Goal: Task Accomplishment & Management: Use online tool/utility

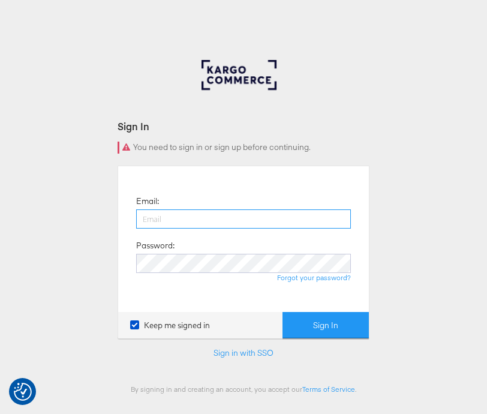
click at [217, 210] on input "email" at bounding box center [243, 218] width 215 height 19
type input "[PERSON_NAME][EMAIL_ADDRESS][DOMAIN_NAME]"
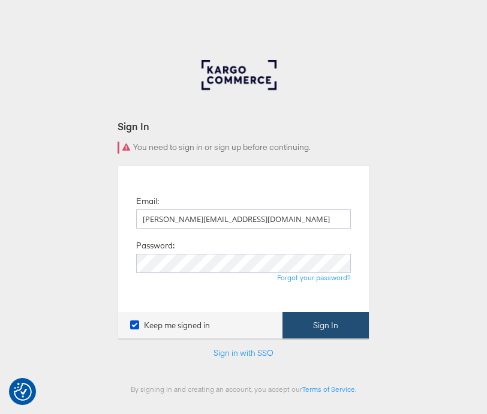
click at [325, 322] on button "Sign In" at bounding box center [325, 325] width 86 height 27
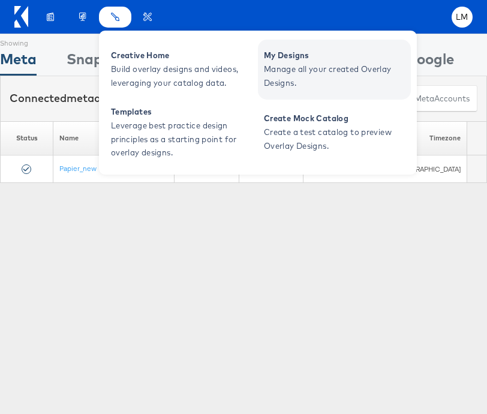
click at [305, 54] on span "My Designs" at bounding box center [336, 56] width 144 height 14
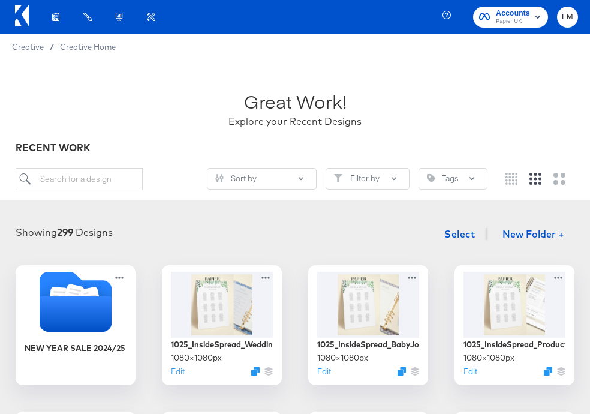
scroll to position [154, 0]
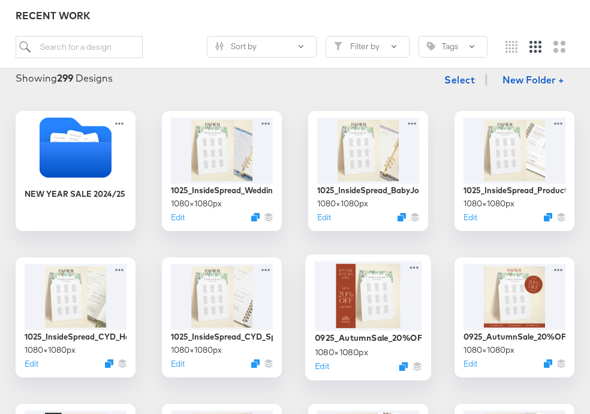
click at [390, 299] on div at bounding box center [368, 295] width 107 height 69
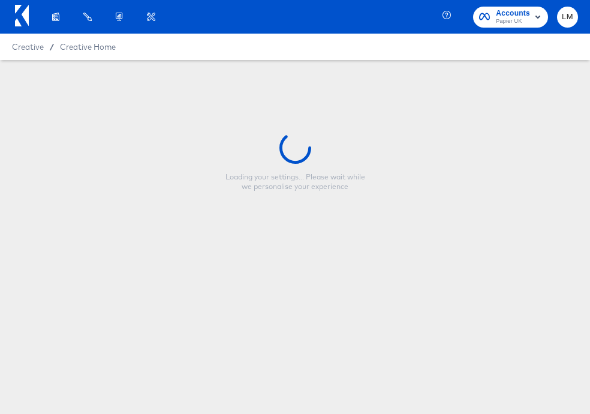
type input "0925_AutumnSale_20%OFF_Sitewide_Version2"
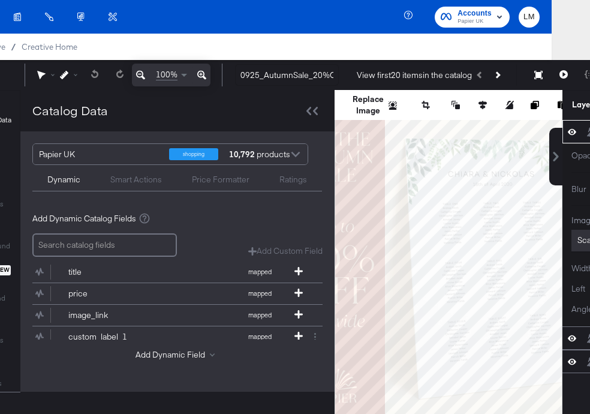
scroll to position [13, 38]
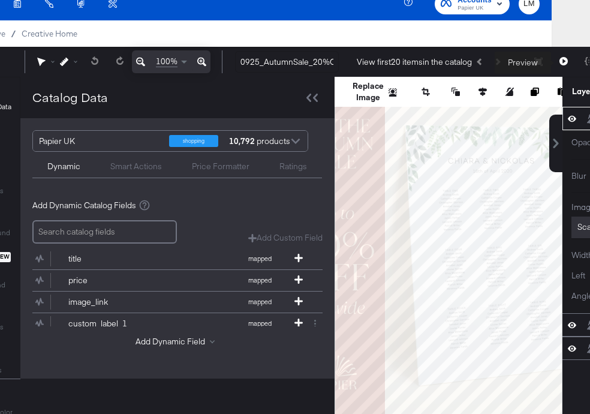
click at [486, 59] on icon at bounding box center [563, 61] width 8 height 8
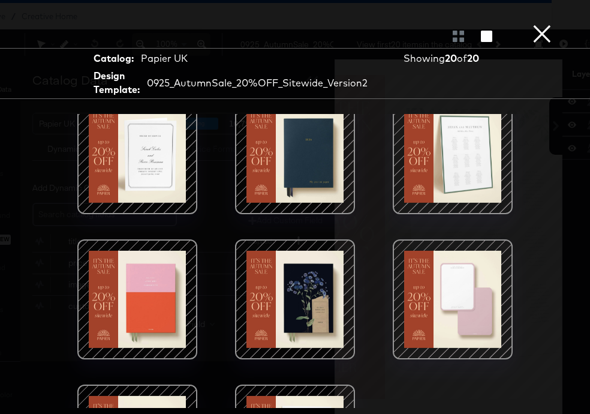
scroll to position [581, 0]
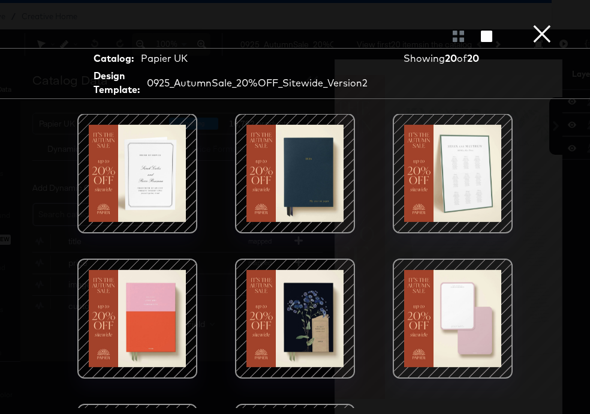
click at [486, 24] on button "×" at bounding box center [542, 12] width 24 height 24
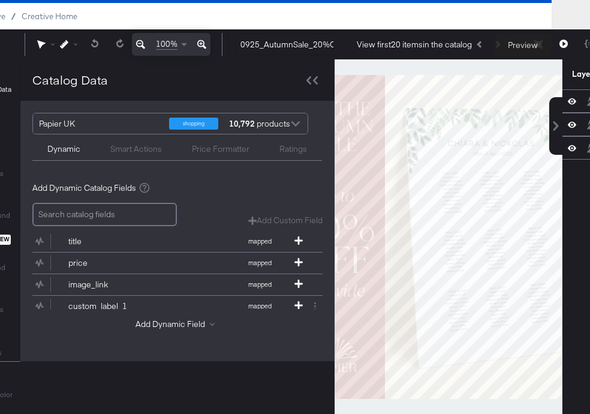
click at [486, 40] on button at bounding box center [563, 44] width 25 height 24
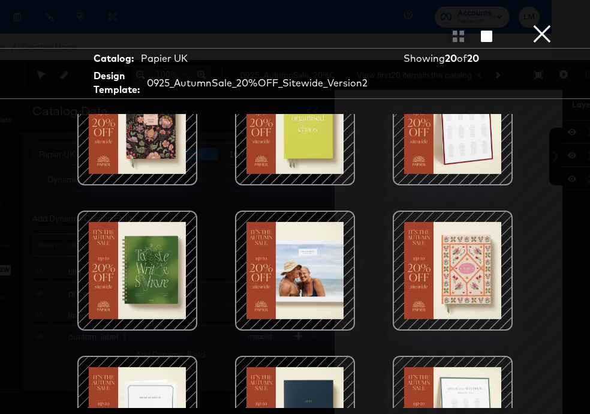
scroll to position [325, 0]
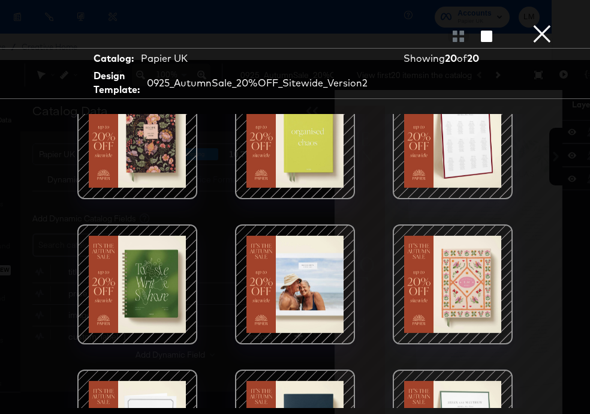
click at [486, 24] on button "×" at bounding box center [542, 12] width 24 height 24
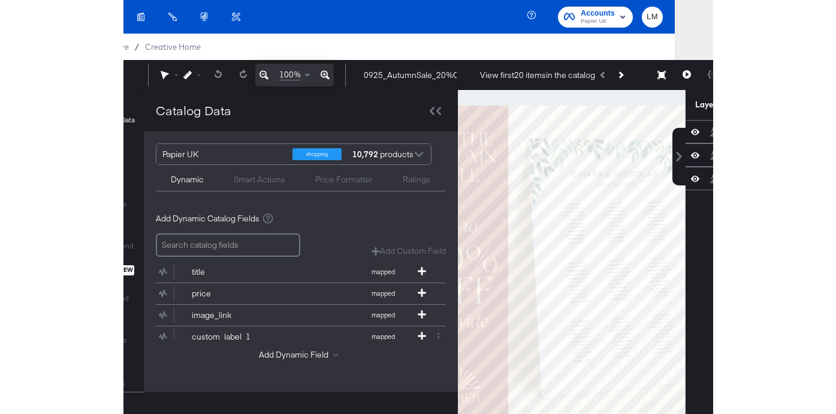
scroll to position [0, 0]
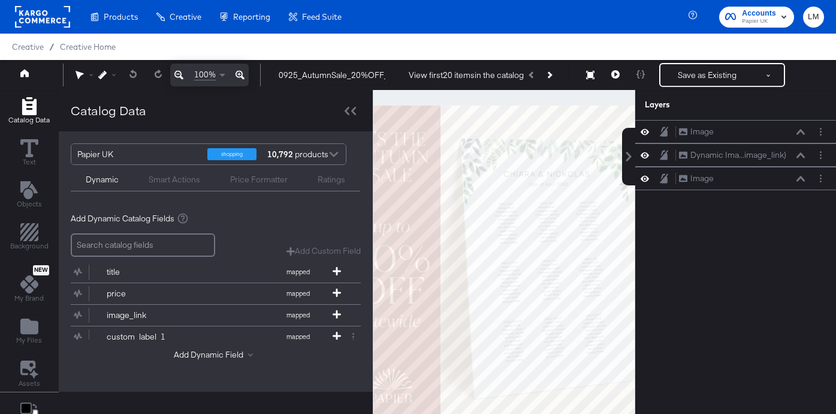
click at [302, 151] on div "10,792 products" at bounding box center [284, 154] width 36 height 20
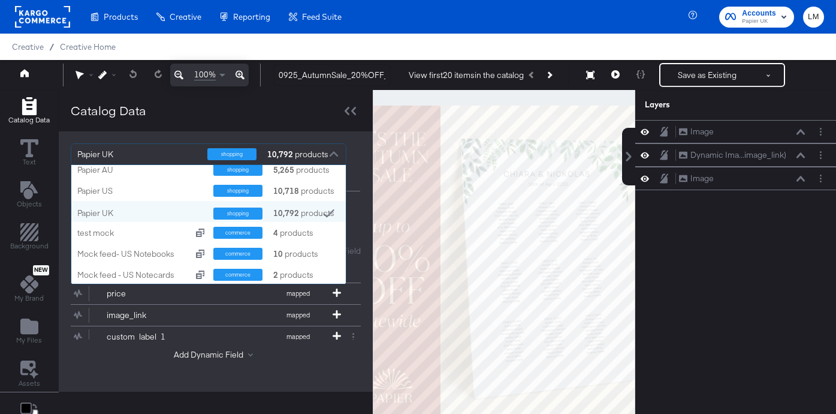
scroll to position [105, 0]
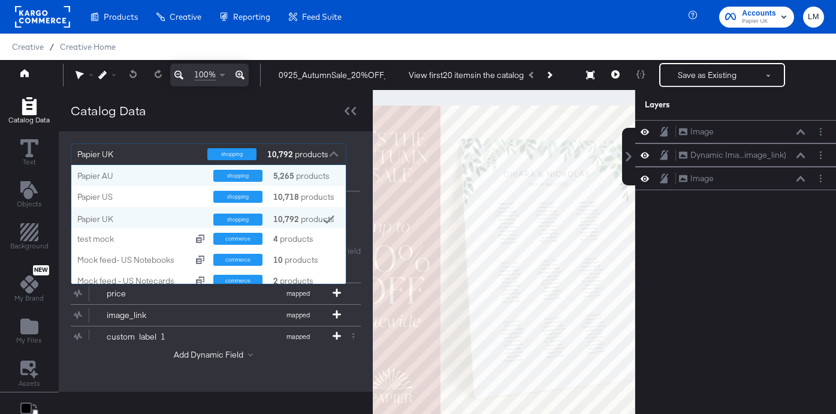
click at [151, 117] on div "Catalog Data" at bounding box center [216, 110] width 314 height 41
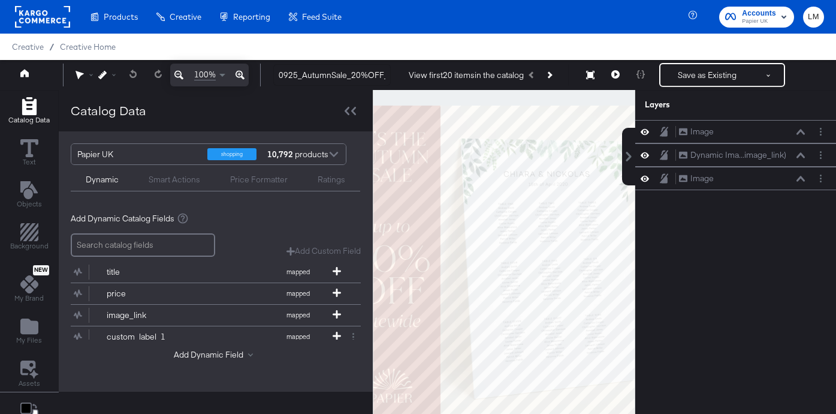
click at [289, 158] on strong "10,792" at bounding box center [280, 154] width 29 height 20
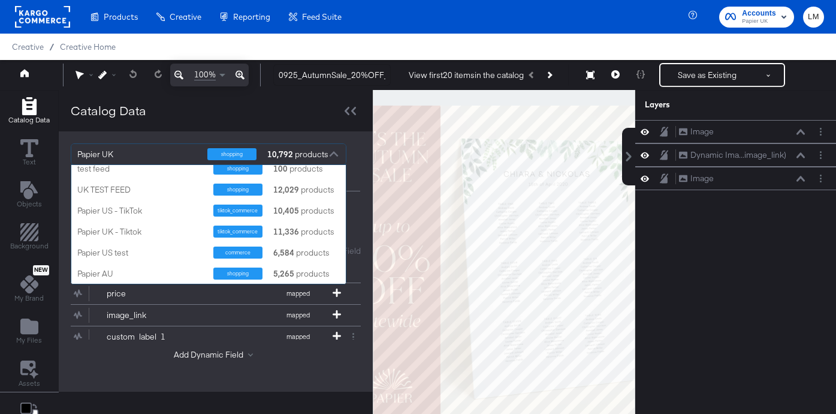
scroll to position [0, 0]
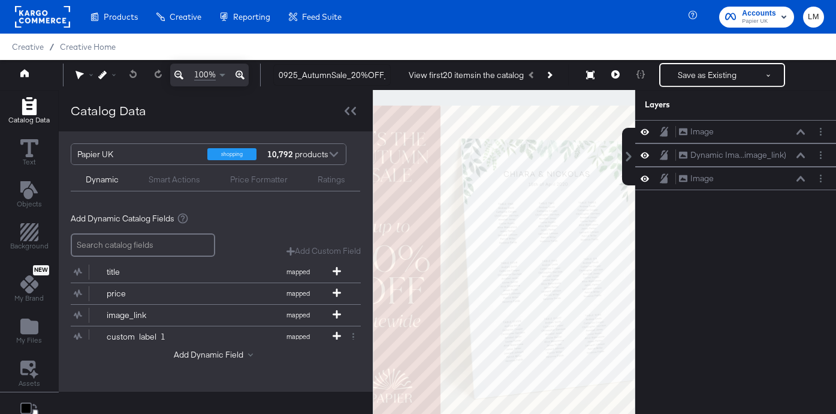
click at [304, 122] on div "Catalog Data" at bounding box center [216, 110] width 314 height 41
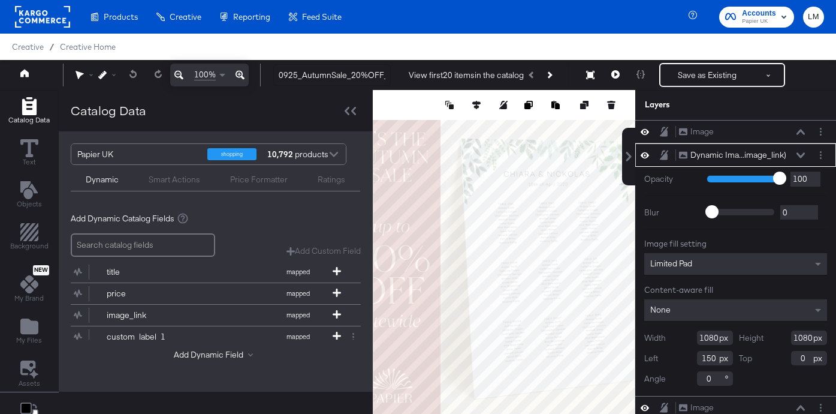
click at [486, 158] on div "Dynamic Ima...image_link) Dynamic Image (image_link)" at bounding box center [746, 155] width 134 height 13
click at [486, 153] on icon at bounding box center [801, 155] width 8 height 6
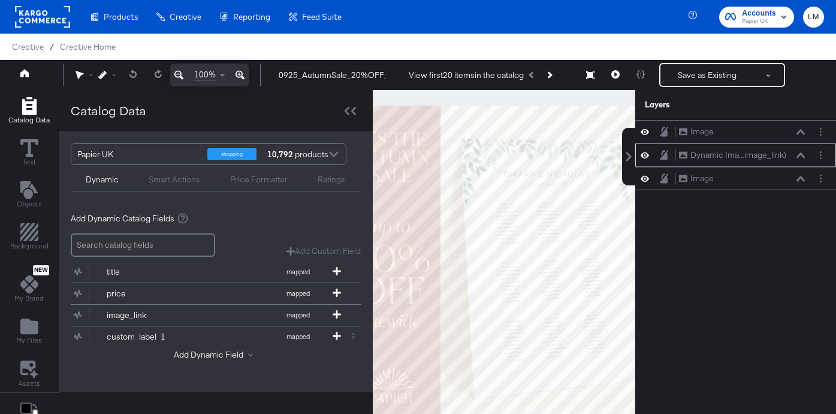
click at [486, 153] on icon at bounding box center [801, 154] width 8 height 5
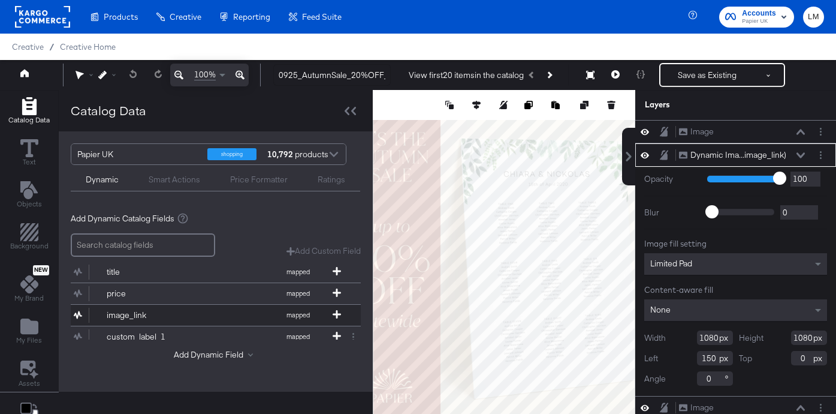
click at [249, 309] on button "image_link mapped" at bounding box center [208, 315] width 275 height 21
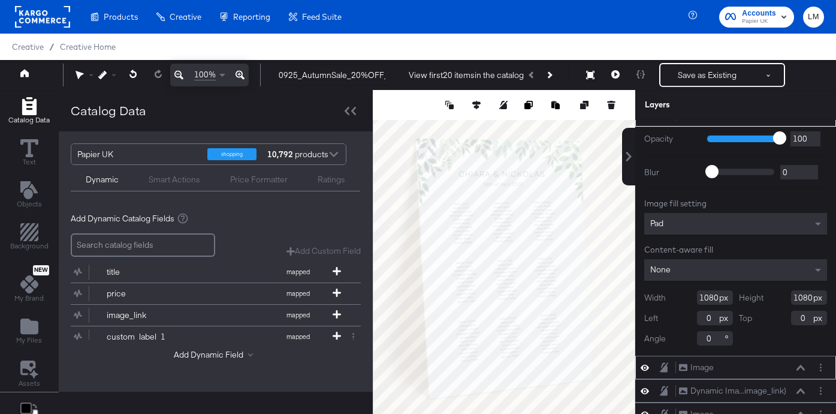
scroll to position [31, 0]
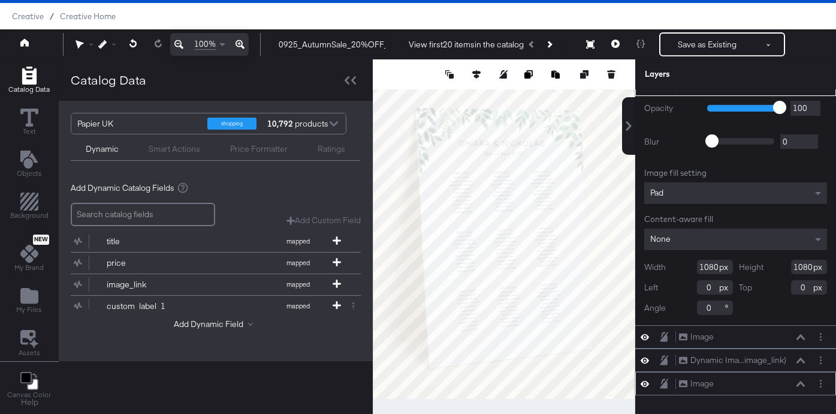
click at [486, 383] on icon at bounding box center [801, 384] width 8 height 6
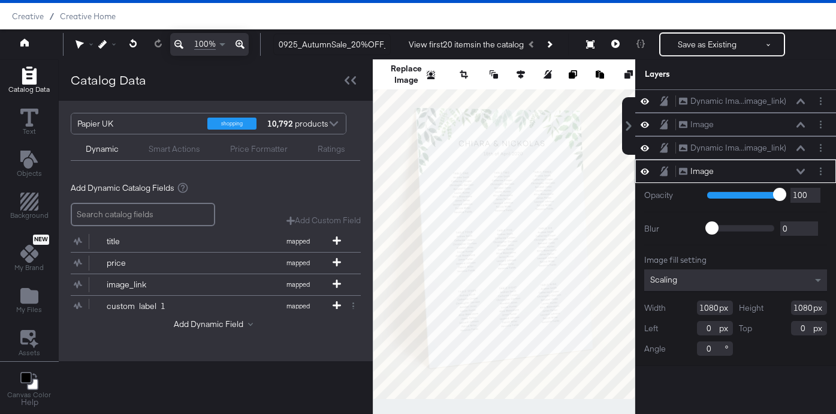
scroll to position [0, 0]
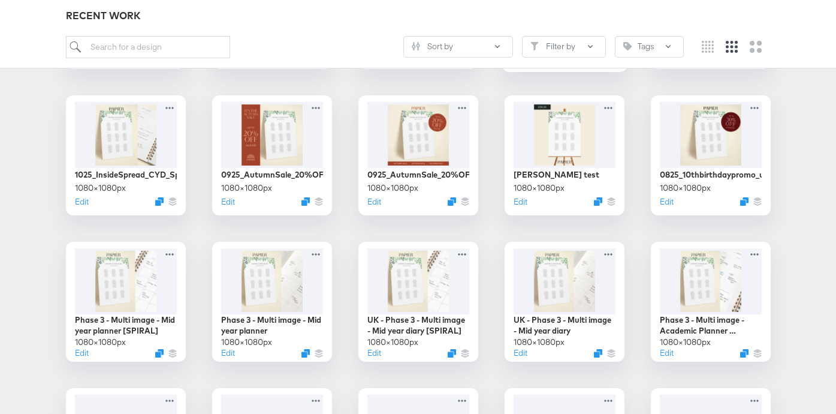
scroll to position [357, 0]
